Goal: Check status: Check status

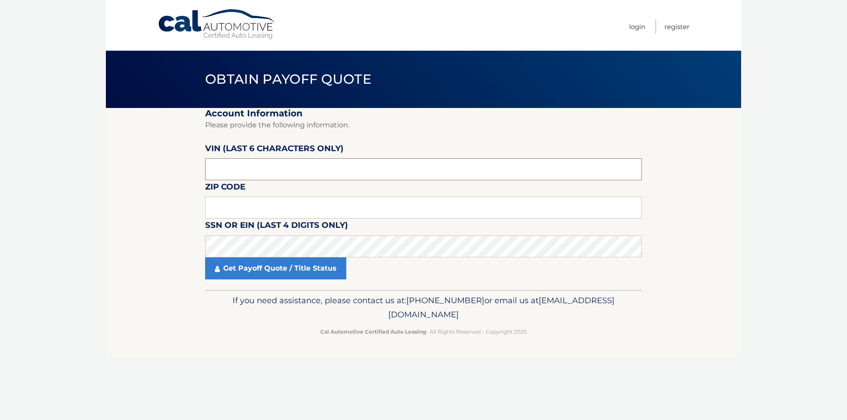
click at [218, 173] on input "text" at bounding box center [423, 169] width 437 height 22
type input "194759"
type input "15216"
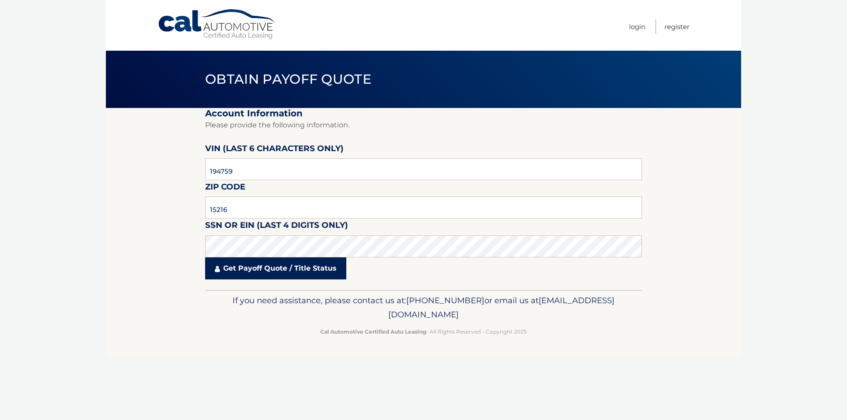
click at [256, 274] on link "Get Payoff Quote / Title Status" at bounding box center [275, 269] width 141 height 22
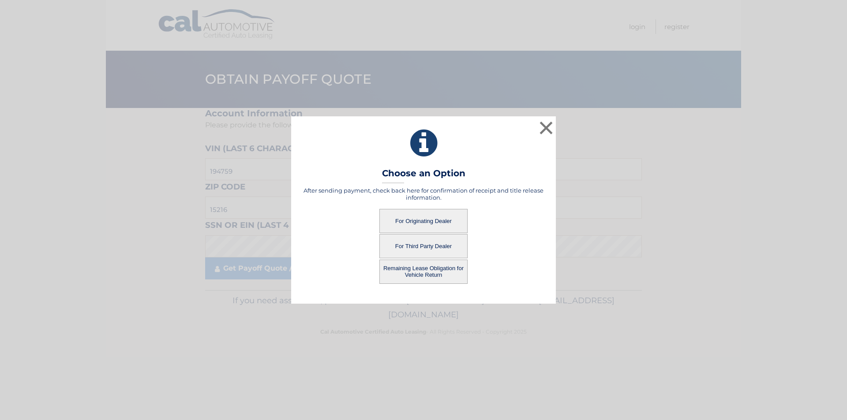
click at [421, 224] on button "For Originating Dealer" at bounding box center [423, 221] width 88 height 24
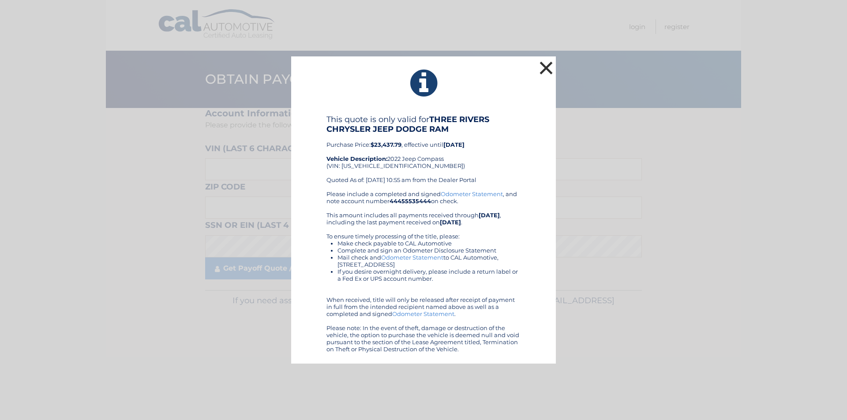
click at [547, 67] on button "×" at bounding box center [546, 68] width 18 height 18
